Goal: Task Accomplishment & Management: Manage account settings

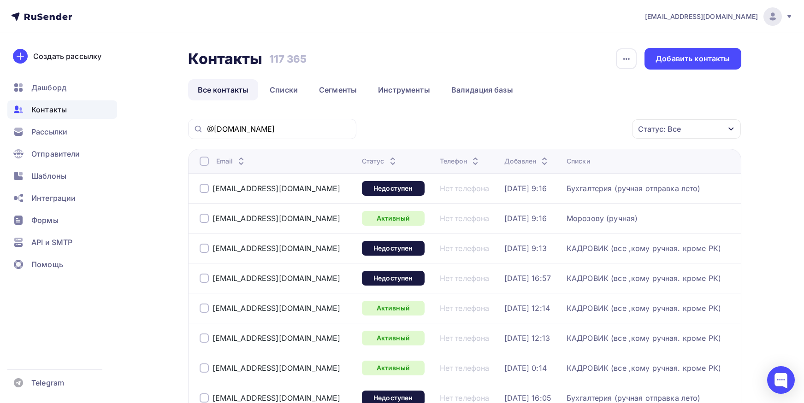
scroll to position [101, 0]
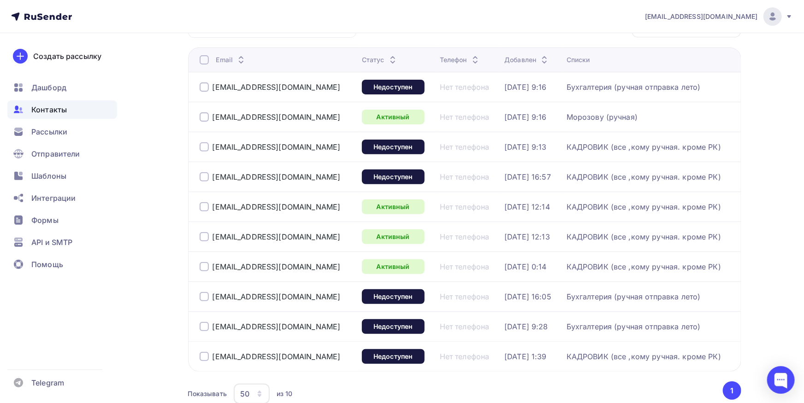
click at [64, 110] on span "Контакты" at bounding box center [48, 109] width 35 height 11
click at [60, 108] on span "Контакты" at bounding box center [48, 109] width 35 height 11
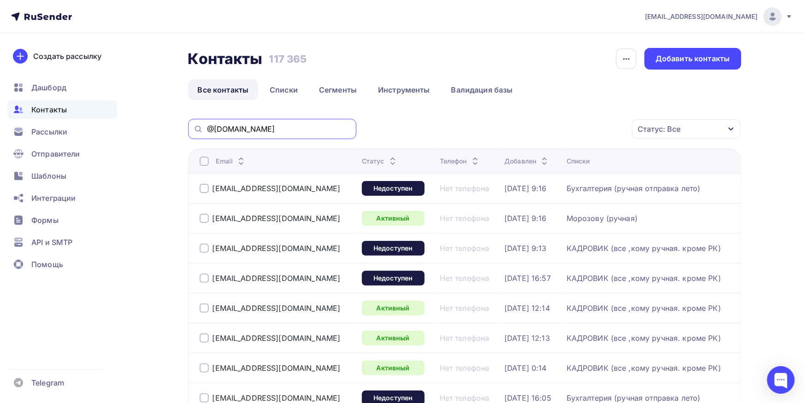
click at [262, 130] on input "@[DOMAIN_NAME]" at bounding box center [279, 129] width 144 height 10
paste input "guskova_e@mail."
type input "guskova_e@mail.u"
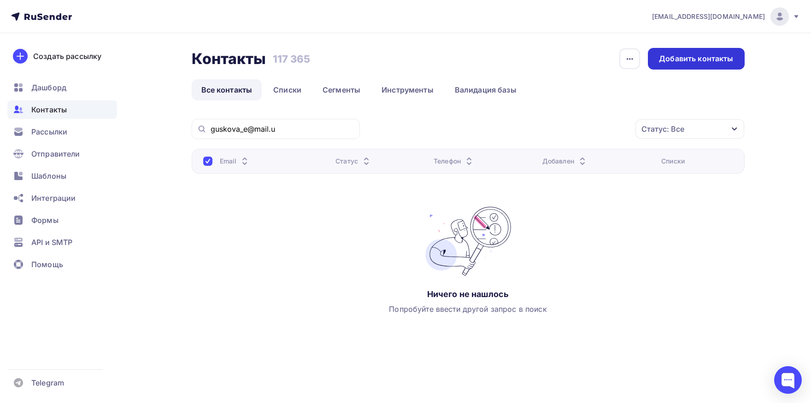
click at [718, 59] on div "Добавить контакты" at bounding box center [696, 58] width 74 height 11
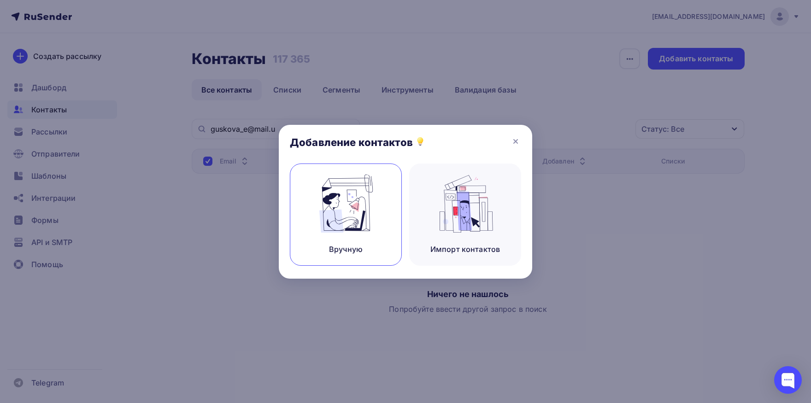
click at [378, 199] on div "Вручную" at bounding box center [346, 215] width 112 height 102
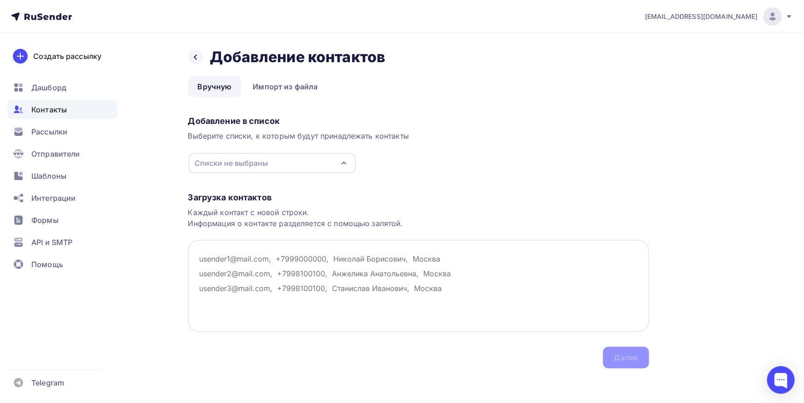
click at [235, 245] on textarea at bounding box center [418, 286] width 461 height 92
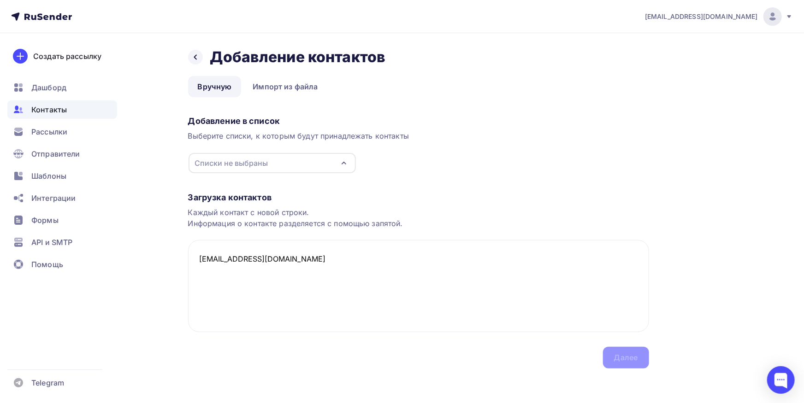
drag, startPoint x: 362, startPoint y: 301, endPoint x: 322, endPoint y: 169, distance: 137.8
click at [362, 296] on textarea "[EMAIL_ADDRESS][DOMAIN_NAME]" at bounding box center [418, 286] width 461 height 92
click at [291, 166] on div "Списки не выбраны" at bounding box center [272, 163] width 167 height 20
type textarea "[EMAIL_ADDRESS][DOMAIN_NAME]"
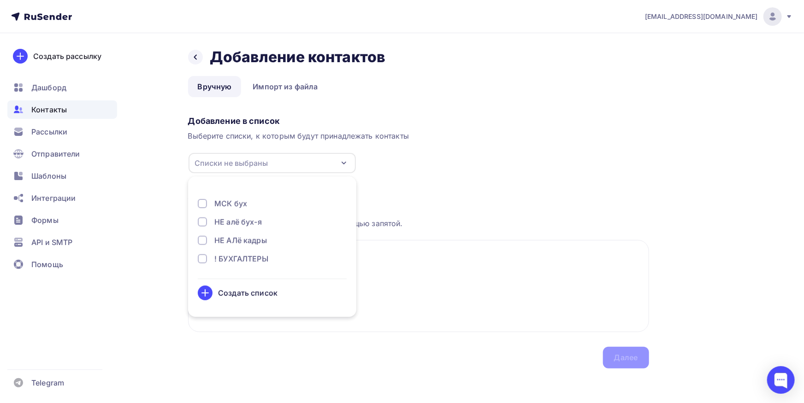
scroll to position [578, 0]
click at [206, 229] on div at bounding box center [202, 227] width 9 height 9
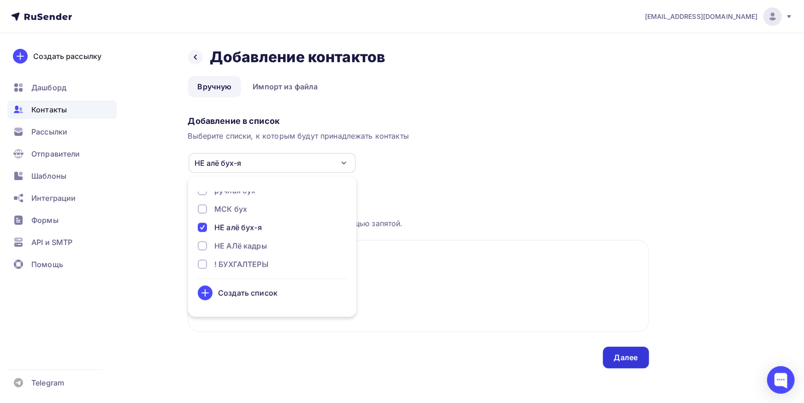
click at [621, 362] on div "Далее" at bounding box center [626, 358] width 24 height 11
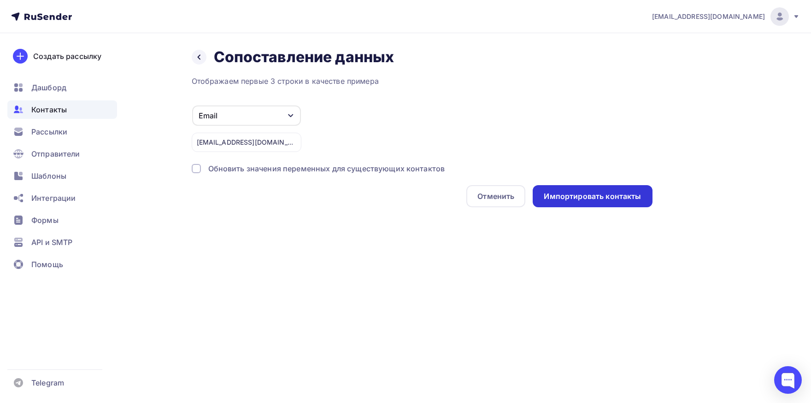
click at [550, 201] on div "Импортировать контакты" at bounding box center [592, 196] width 97 height 11
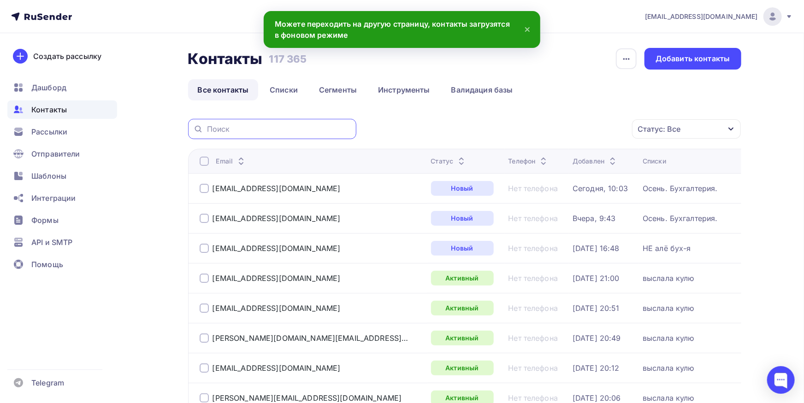
click at [248, 124] on input "text" at bounding box center [279, 129] width 144 height 10
paste input "guskova_e@mail.u"
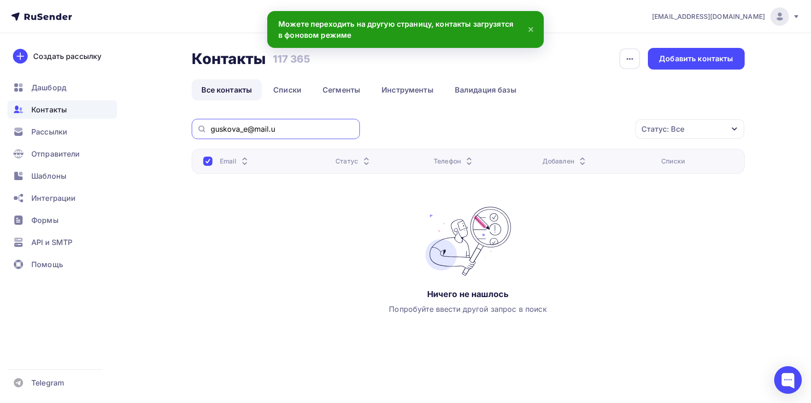
drag, startPoint x: 271, startPoint y: 131, endPoint x: 282, endPoint y: 130, distance: 10.6
click at [282, 130] on input "guskova_e@mail.u" at bounding box center [283, 129] width 144 height 10
type input "guskova_e@mail."
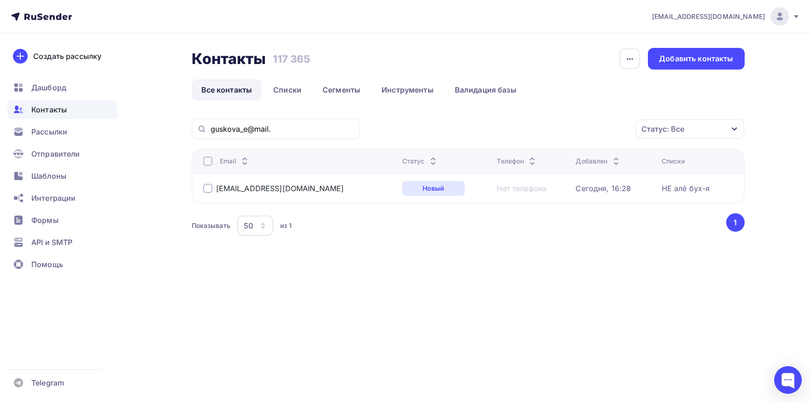
click at [211, 160] on div at bounding box center [207, 161] width 9 height 9
click at [556, 131] on div "Действие" at bounding box center [567, 129] width 122 height 18
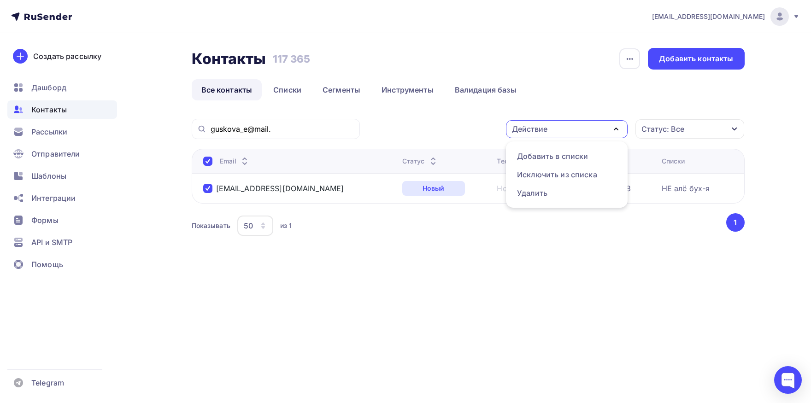
click at [441, 120] on div "Действие Добавить в списки Исключить из списка Удалить Статус: Все Статус Новый…" at bounding box center [556, 129] width 378 height 20
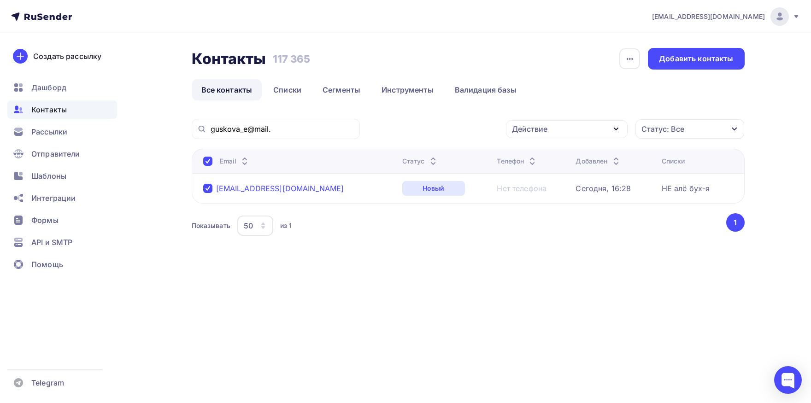
click at [280, 189] on div "[EMAIL_ADDRESS][DOMAIN_NAME]" at bounding box center [280, 188] width 128 height 9
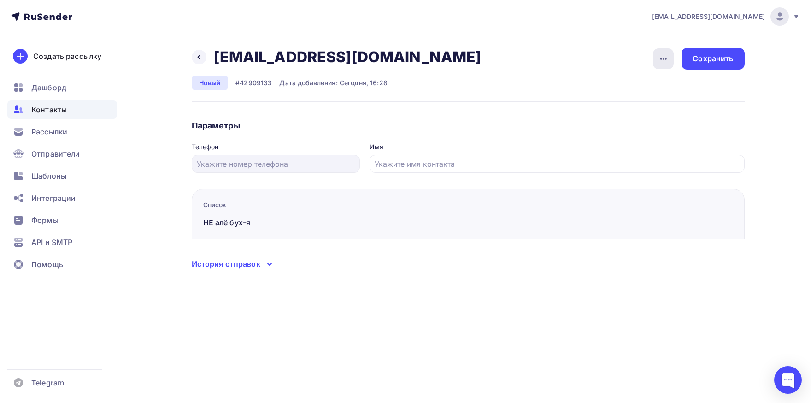
click at [665, 64] on div "button" at bounding box center [663, 58] width 21 height 21
drag, startPoint x: 639, startPoint y: 102, endPoint x: 527, endPoint y: 116, distance: 111.9
click at [638, 102] on div "Отписать" at bounding box center [628, 106] width 89 height 11
click at [60, 105] on span "Контакты" at bounding box center [48, 109] width 35 height 11
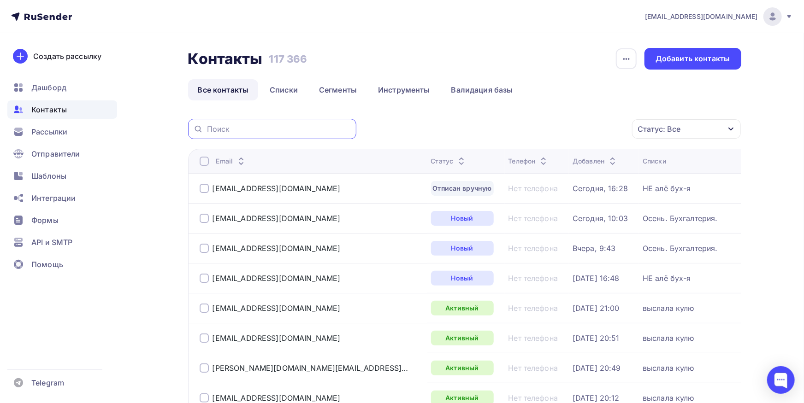
click at [269, 131] on input "text" at bounding box center [279, 129] width 144 height 10
paste input "[EMAIL_ADDRESS][DOMAIN_NAME]"
type input "[EMAIL_ADDRESS][DOMAIN_NAME]"
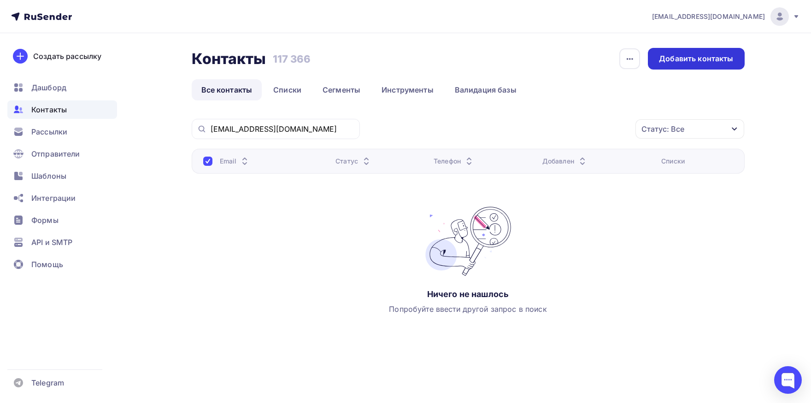
click at [662, 65] on div "Добавить контакты" at bounding box center [696, 59] width 96 height 22
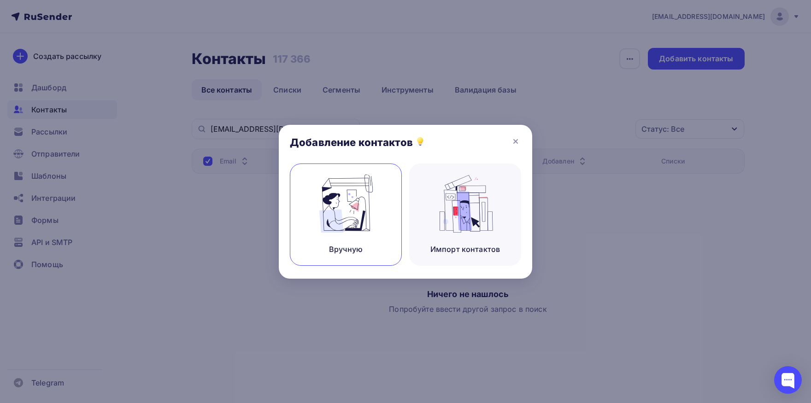
click at [364, 217] on img at bounding box center [346, 204] width 62 height 58
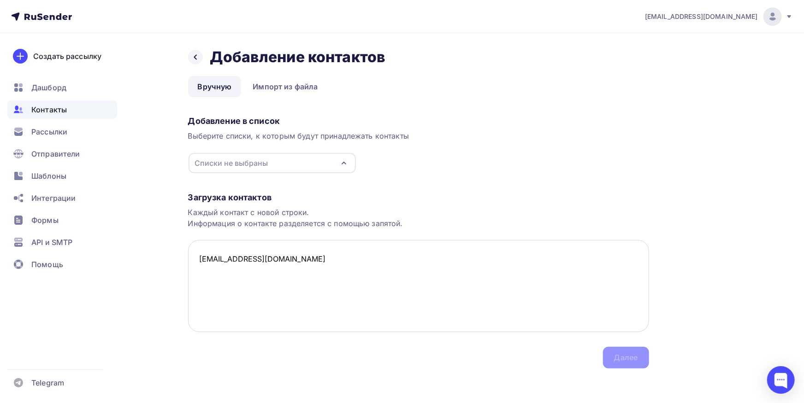
paste textarea "[EMAIL_ADDRESS][DOMAIN_NAME]"
type textarea "[EMAIL_ADDRESS][DOMAIN_NAME] [EMAIL_ADDRESS][DOMAIN_NAME]"
click at [284, 163] on div "Списки не выбраны" at bounding box center [272, 163] width 167 height 20
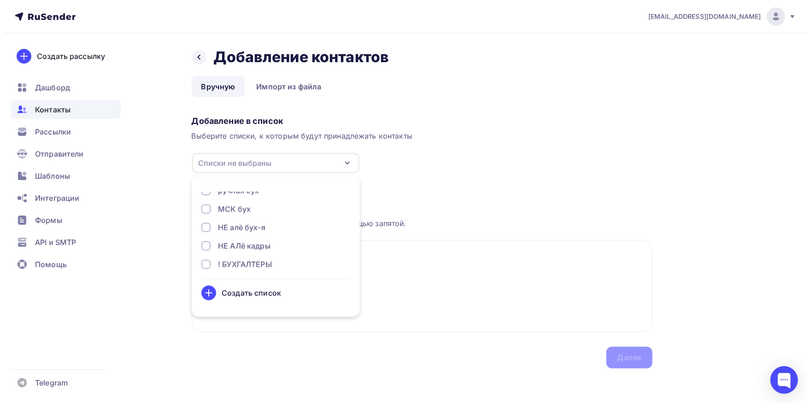
scroll to position [583, 0]
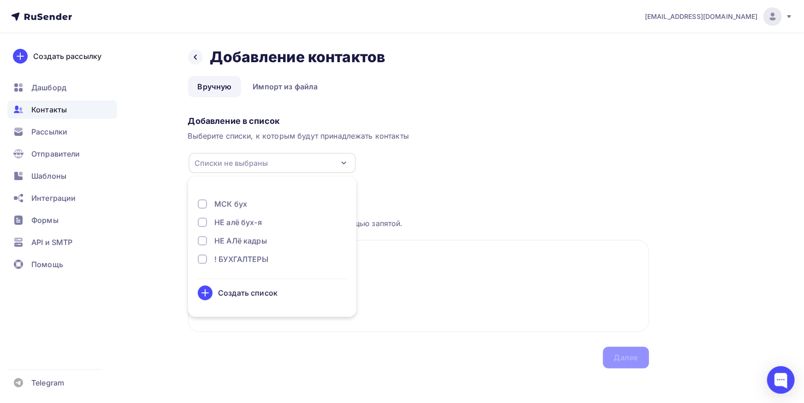
click at [249, 229] on div "Бухгалтерия (смотрит) Осень. Бухгалтерия. Куликов (ручная) [PERSON_NAME] (высла…" at bounding box center [272, 232] width 149 height 81
click at [201, 223] on div at bounding box center [202, 222] width 9 height 9
click at [623, 354] on div "Далее" at bounding box center [626, 358] width 24 height 11
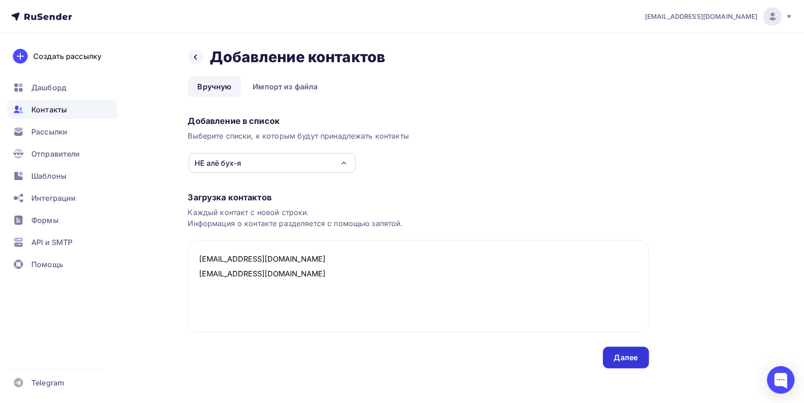
click at [623, 354] on div "Далее" at bounding box center [626, 358] width 24 height 11
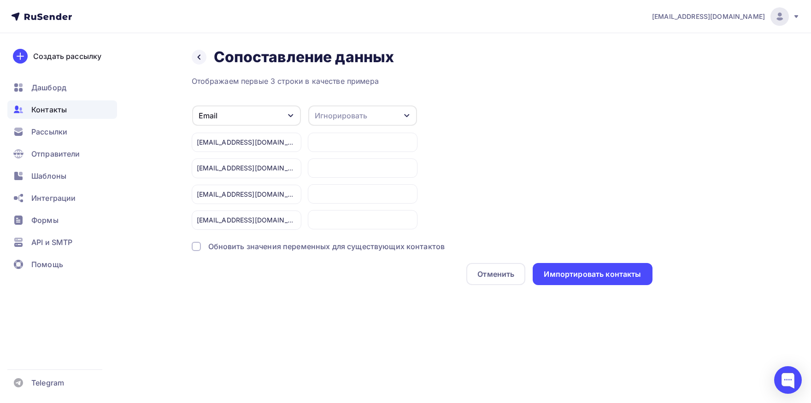
click at [589, 226] on div "Email Игнорировать Имя Телефон Создать поле [EMAIL_ADDRESS][DOMAIN_NAME] [EMAIL…" at bounding box center [422, 167] width 461 height 125
click at [569, 274] on div "Импортировать контакты" at bounding box center [592, 274] width 97 height 11
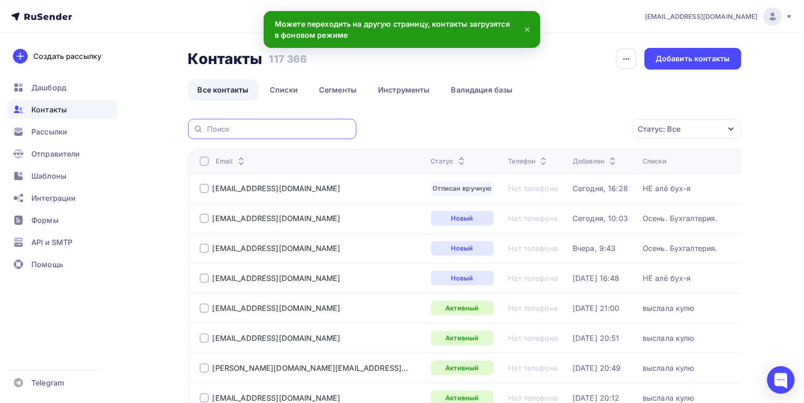
click at [260, 133] on input "text" at bounding box center [279, 129] width 144 height 10
paste input "[EMAIL_ADDRESS][DOMAIN_NAME]"
type input "[EMAIL_ADDRESS][DOMAIN_NAME]"
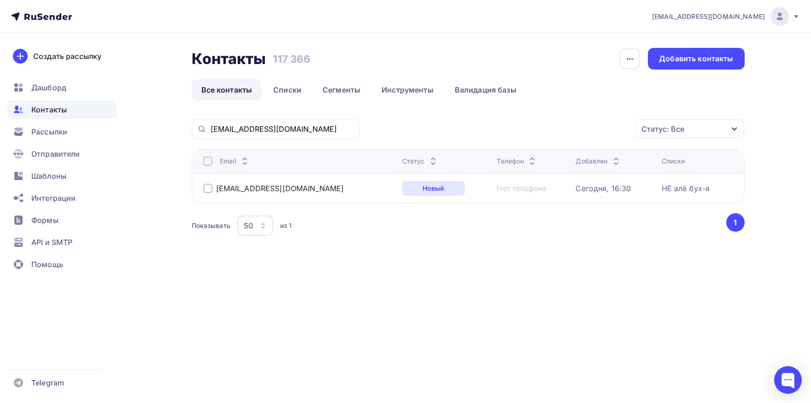
click at [243, 184] on div "[EMAIL_ADDRESS][DOMAIN_NAME]" at bounding box center [273, 188] width 141 height 9
click at [242, 189] on div "[EMAIL_ADDRESS][DOMAIN_NAME]" at bounding box center [280, 188] width 128 height 9
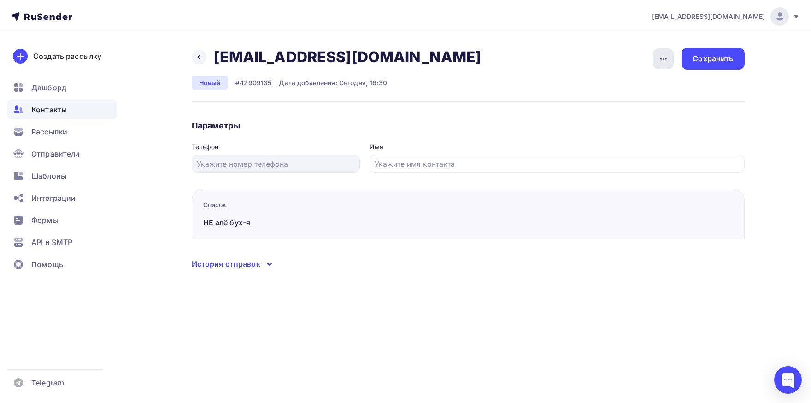
click at [658, 58] on div "button" at bounding box center [663, 58] width 21 height 21
click at [640, 106] on div "Отписать" at bounding box center [628, 106] width 89 height 11
click at [39, 114] on span "Контакты" at bounding box center [48, 109] width 35 height 11
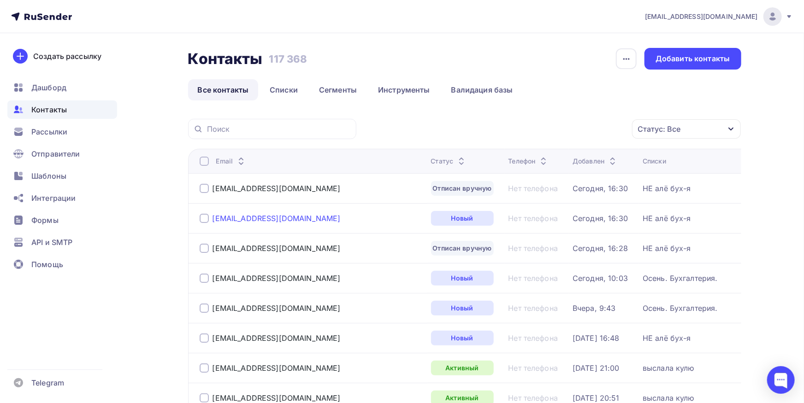
click at [229, 219] on div "[EMAIL_ADDRESS][DOMAIN_NAME]" at bounding box center [277, 218] width 128 height 9
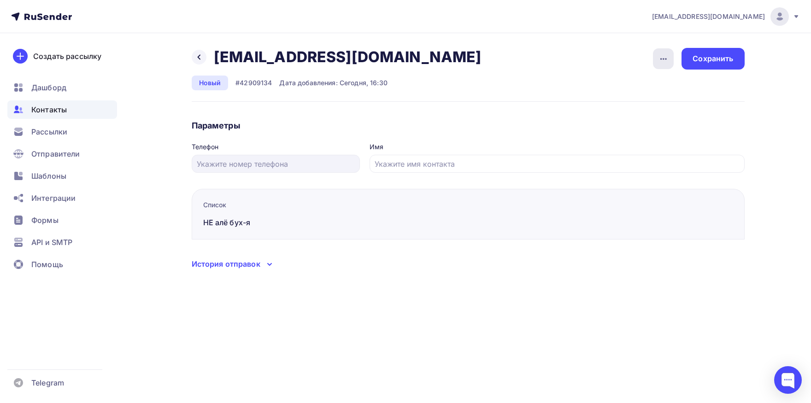
click at [666, 60] on icon "button" at bounding box center [663, 58] width 11 height 11
click at [632, 105] on div "Отписать" at bounding box center [628, 106] width 89 height 11
click at [662, 59] on icon "button" at bounding box center [663, 58] width 11 height 11
click at [431, 57] on div "Назад [EMAIL_ADDRESS][DOMAIN_NAME] [EMAIL_ADDRESS][DOMAIN_NAME] Удалить Подписа…" at bounding box center [468, 75] width 553 height 54
click at [60, 103] on div "Контакты" at bounding box center [62, 110] width 110 height 18
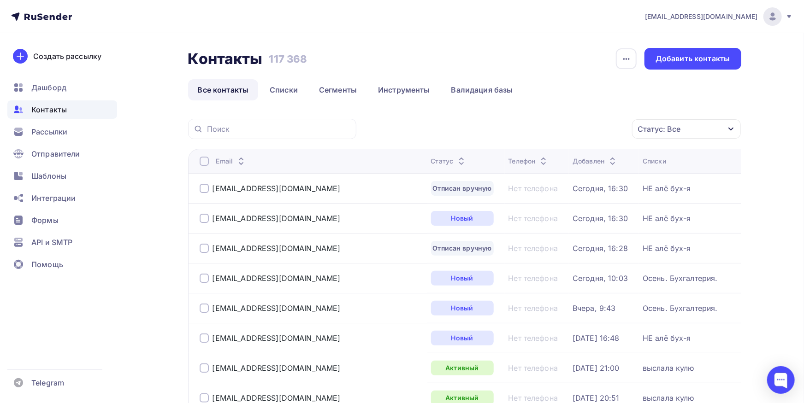
click at [204, 187] on div at bounding box center [204, 188] width 9 height 9
click at [204, 215] on div at bounding box center [204, 218] width 9 height 9
click at [201, 246] on div at bounding box center [204, 248] width 9 height 9
click at [568, 130] on div "Действие" at bounding box center [564, 129] width 122 height 18
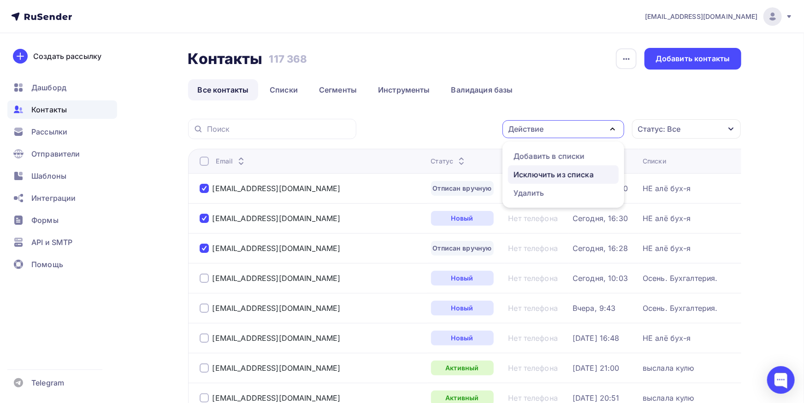
click at [553, 175] on div "Исключить из списка" at bounding box center [554, 174] width 80 height 11
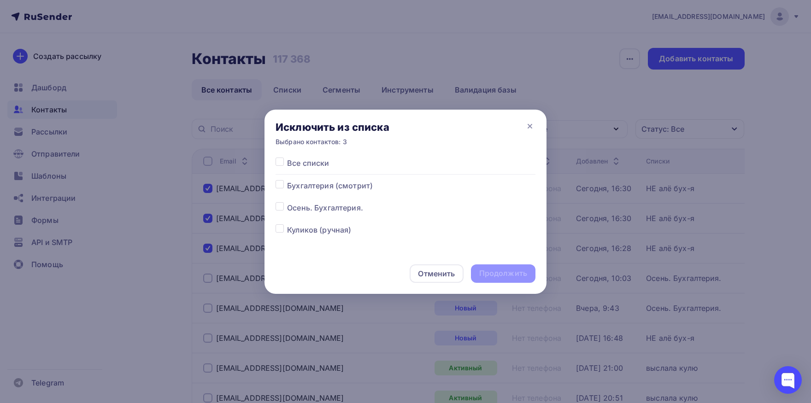
click at [287, 158] on label at bounding box center [287, 158] width 0 height 0
click at [277, 161] on input "checkbox" at bounding box center [280, 162] width 8 height 8
checkbox input "true"
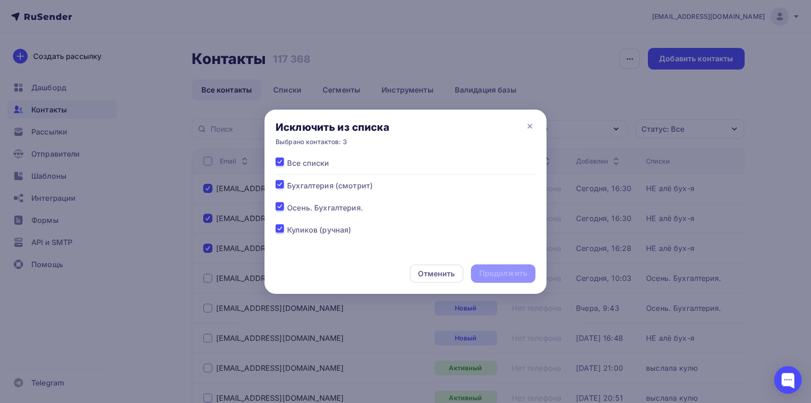
checkbox input "true"
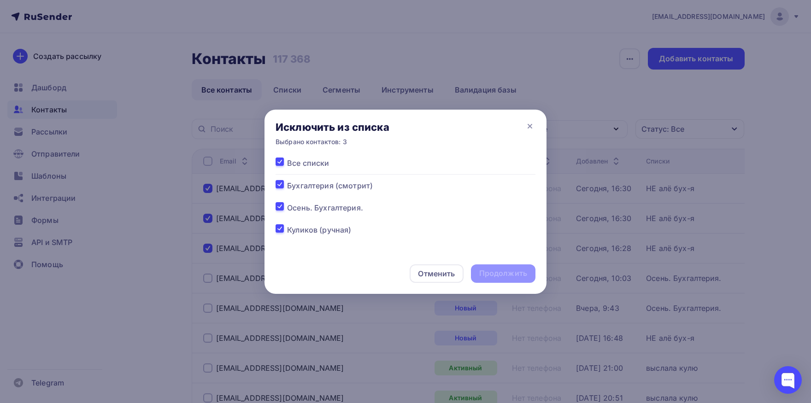
checkbox input "true"
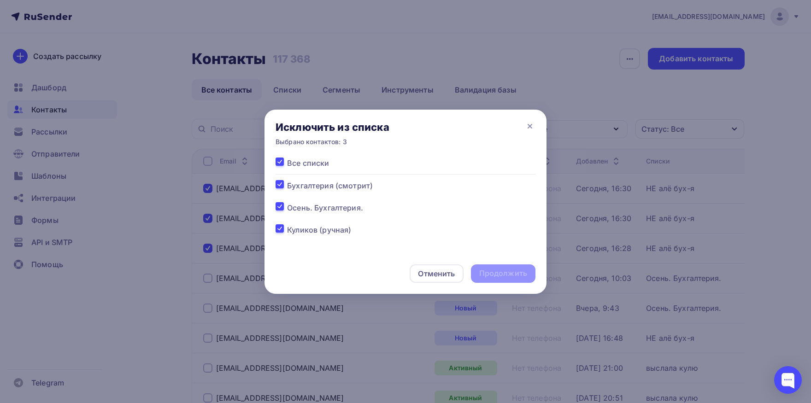
checkbox input "true"
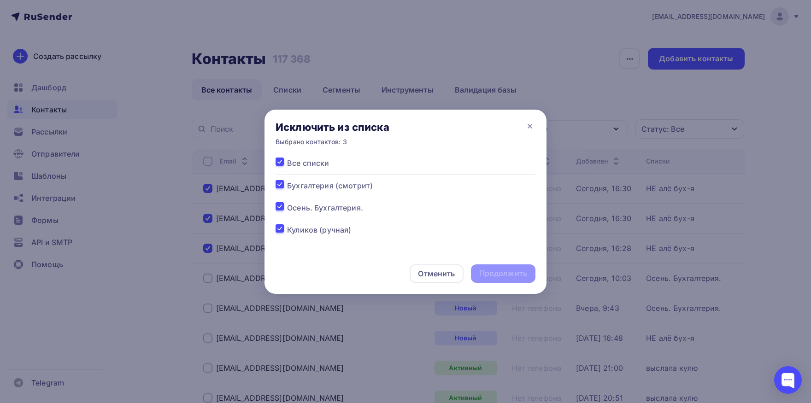
checkbox input "true"
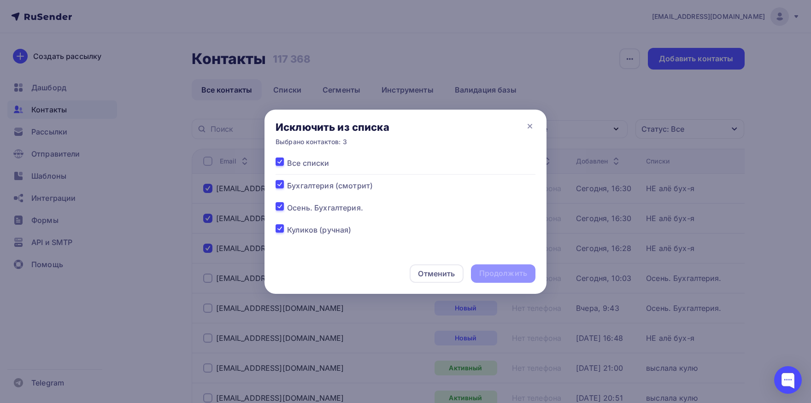
checkbox input "true"
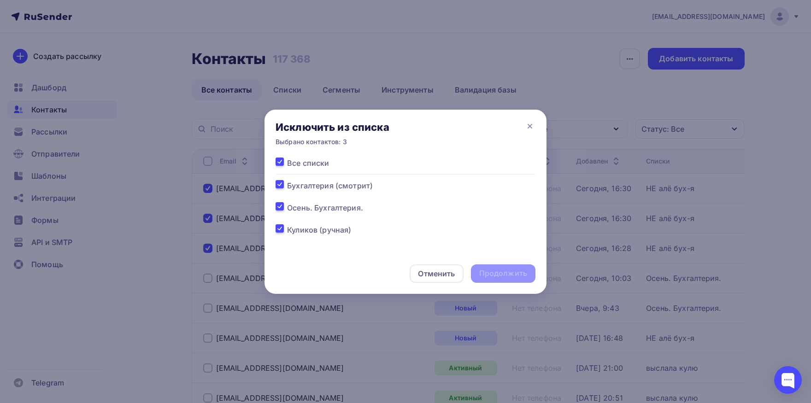
checkbox input "true"
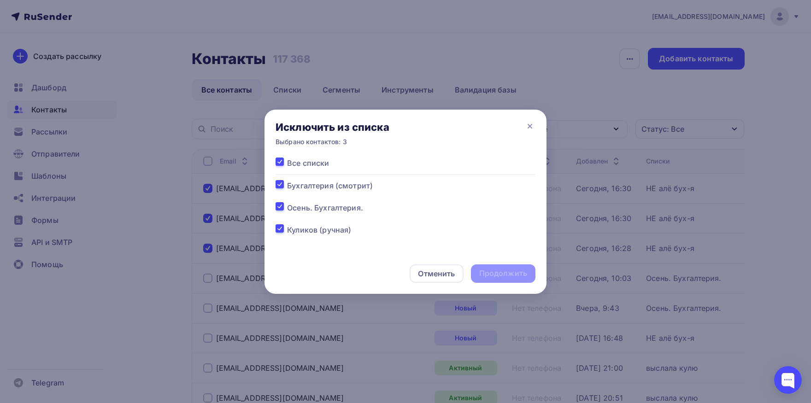
checkbox input "true"
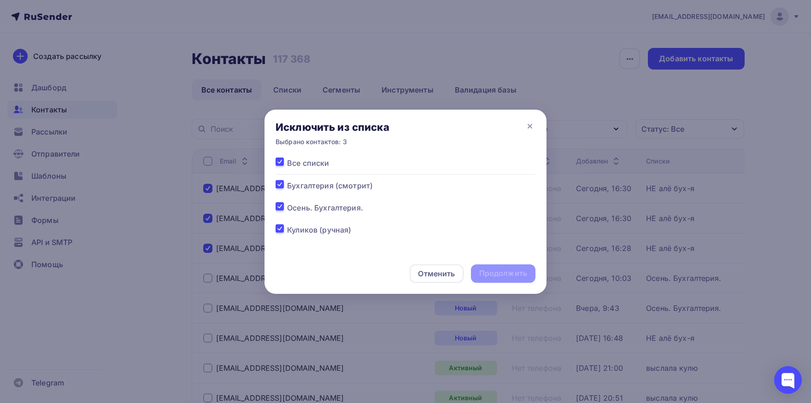
checkbox input "true"
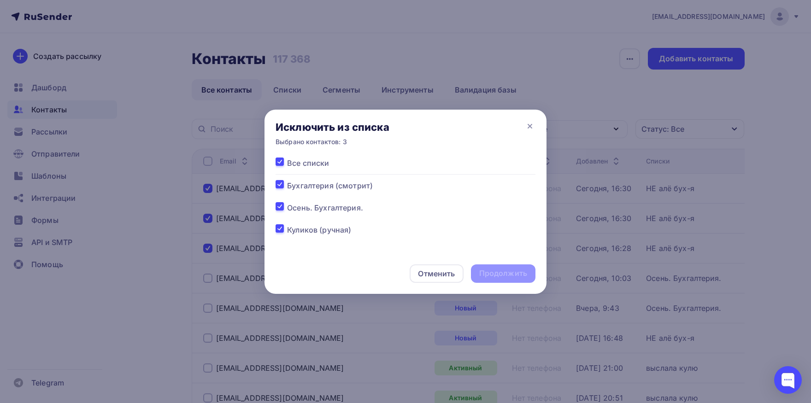
checkbox input "true"
click at [520, 280] on div "Продолжить" at bounding box center [503, 274] width 65 height 18
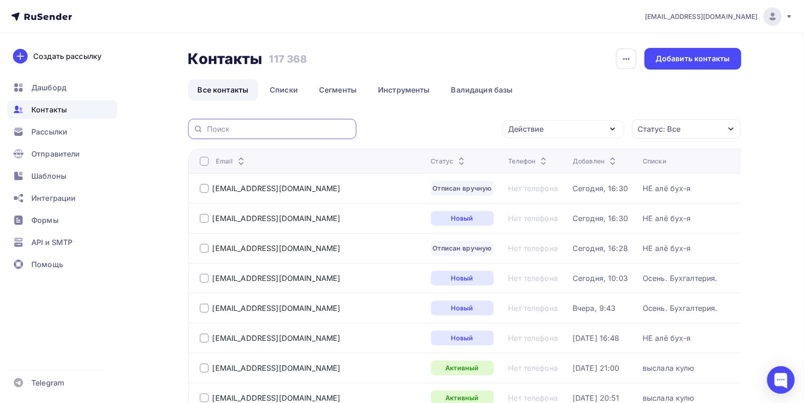
click at [285, 125] on input "text" at bounding box center [279, 129] width 144 height 10
paste input "[DOMAIN_NAME]"
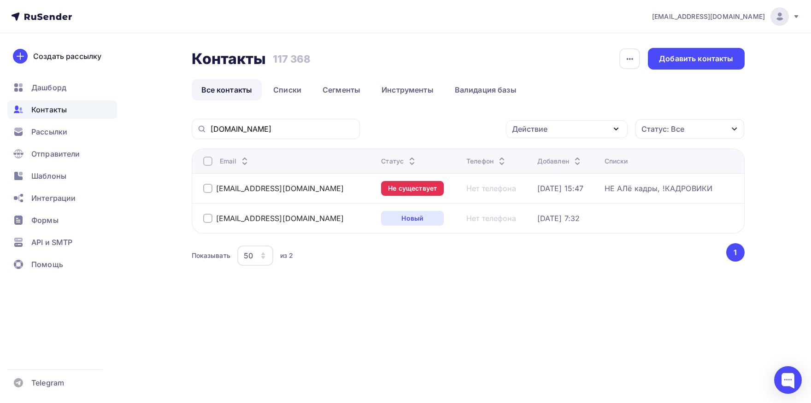
click at [205, 160] on div at bounding box center [207, 161] width 9 height 9
click at [554, 133] on div "Действие" at bounding box center [567, 129] width 122 height 18
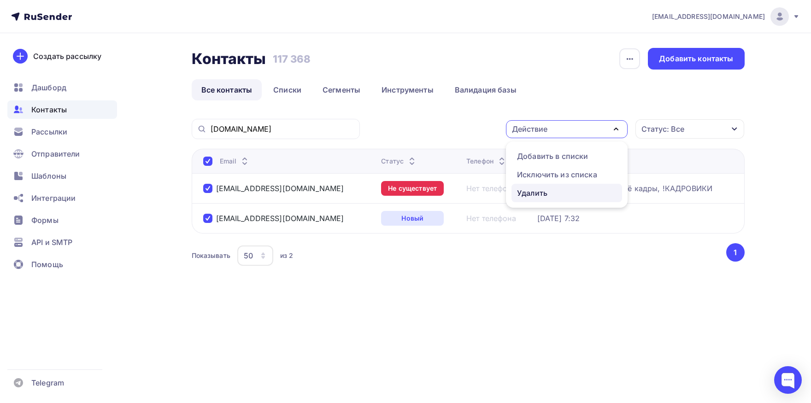
click at [532, 190] on div "Удалить" at bounding box center [532, 193] width 30 height 11
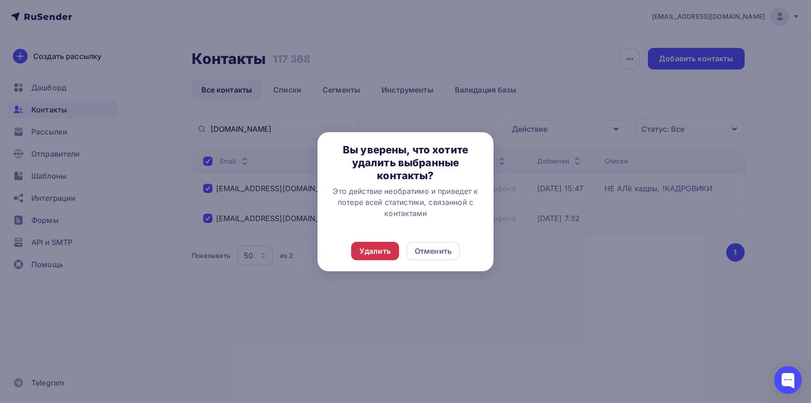
click at [363, 253] on div "Удалить" at bounding box center [375, 251] width 31 height 11
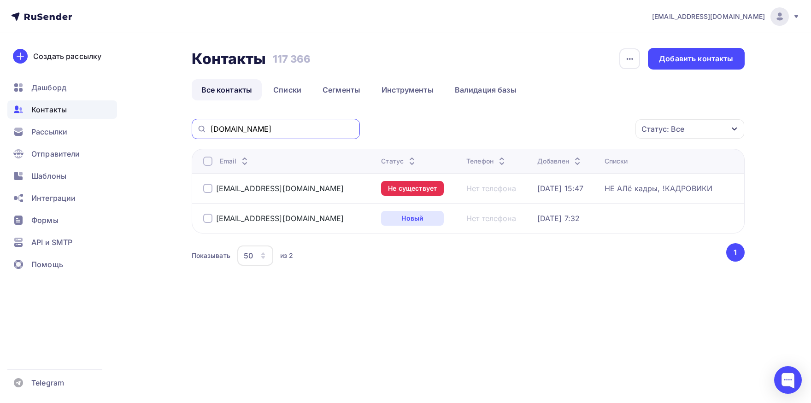
click at [271, 133] on input "[DOMAIN_NAME]" at bounding box center [283, 129] width 144 height 10
paste input "[EMAIL_ADDRESS]"
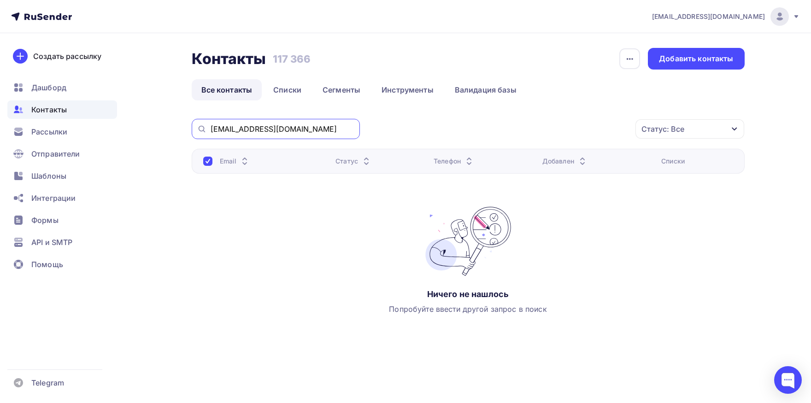
click at [290, 127] on input "[EMAIL_ADDRESS][DOMAIN_NAME]" at bounding box center [283, 129] width 144 height 10
paste input "@lider-inf"
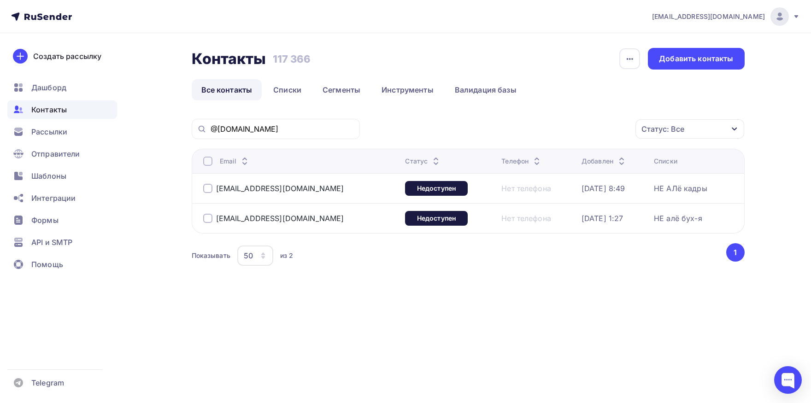
click at [207, 162] on div at bounding box center [207, 161] width 9 height 9
click at [530, 128] on div "Действие" at bounding box center [529, 129] width 35 height 11
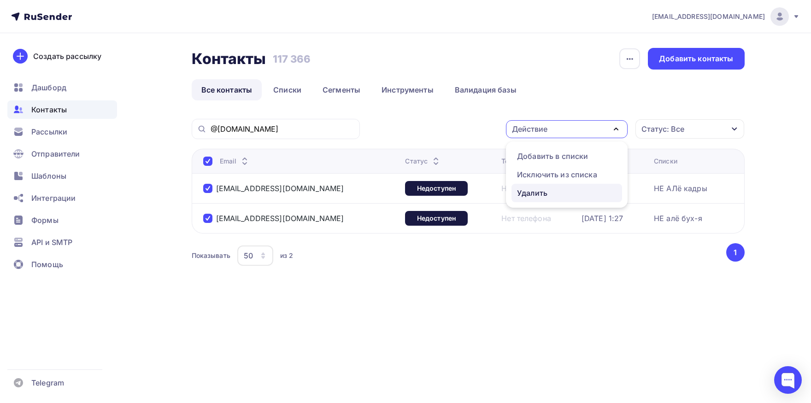
click at [526, 189] on div "Удалить" at bounding box center [532, 193] width 30 height 11
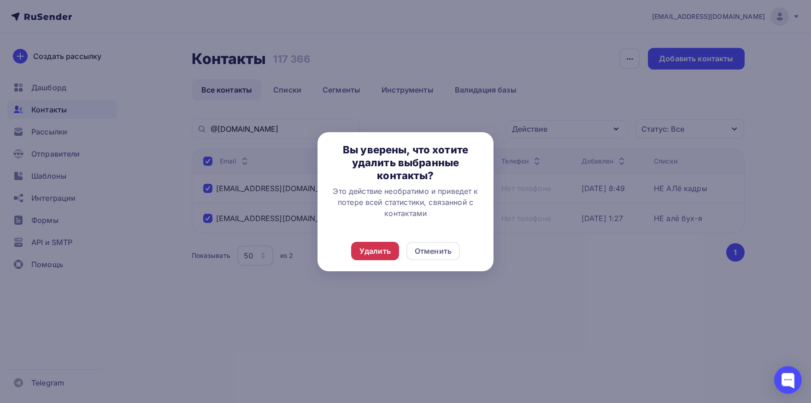
click at [367, 251] on div "Удалить" at bounding box center [375, 251] width 31 height 11
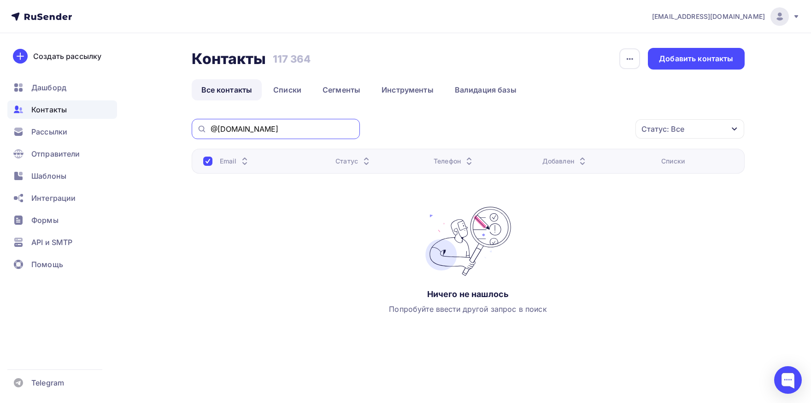
click at [266, 125] on input "@[DOMAIN_NAME]" at bounding box center [283, 129] width 144 height 10
paste input "[DOMAIN_NAME]"
click at [279, 129] on input "[DOMAIN_NAME]" at bounding box center [283, 129] width 144 height 10
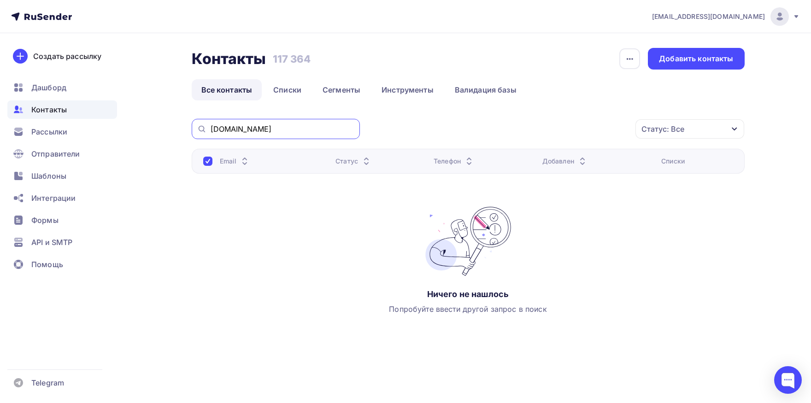
click at [279, 129] on input "[DOMAIN_NAME]" at bounding box center [283, 129] width 144 height 10
paste input "@[DOMAIN_NAME][PERSON_NAME]"
click at [287, 131] on input "@[DOMAIN_NAME][PERSON_NAME]" at bounding box center [283, 129] width 144 height 10
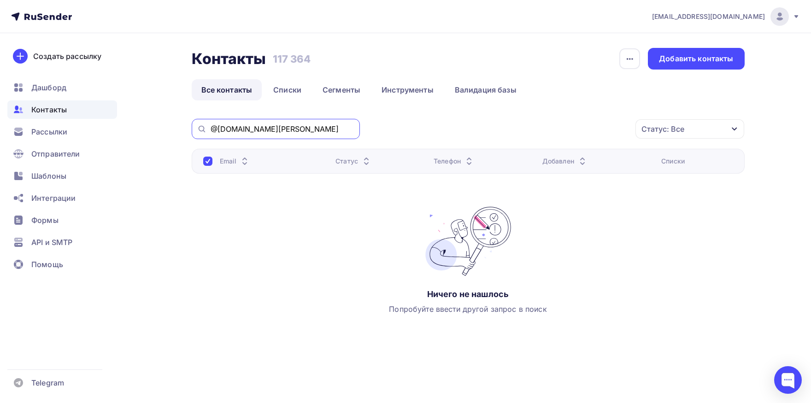
click at [287, 131] on input "@[DOMAIN_NAME][PERSON_NAME]" at bounding box center [283, 129] width 144 height 10
paste input "[DOMAIN_NAME]"
click at [263, 125] on input "[DOMAIN_NAME]" at bounding box center [283, 129] width 144 height 10
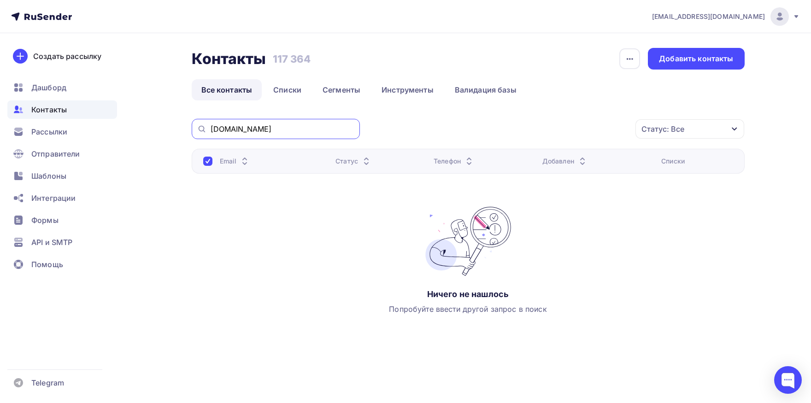
paste input "[EMAIL_ADDRESS][DOMAIN_NAME]"
type input "[EMAIL_ADDRESS][DOMAIN_NAME]"
